Goal: Information Seeking & Learning: Understand process/instructions

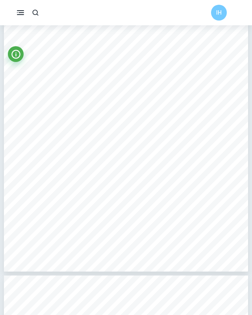
scroll to position [2084, 0]
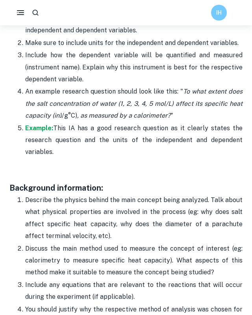
scroll to position [907, 0]
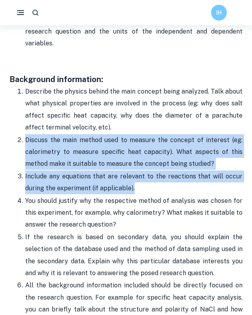
drag, startPoint x: 27, startPoint y: 139, endPoint x: 136, endPoint y: 189, distance: 120.5
click at [138, 189] on ol "Describe the physics behind the main concept being analyzed. Talk about what ph…" at bounding box center [125, 278] width 233 height 387
click at [136, 189] on p "Include any equations that are relevant to the reactions that will occur during…" at bounding box center [134, 182] width 218 height 24
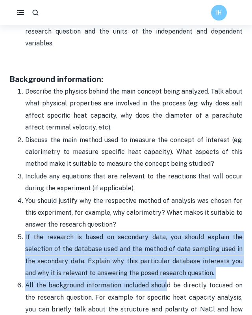
drag, startPoint x: 123, startPoint y: 228, endPoint x: 165, endPoint y: 284, distance: 70.1
click at [164, 285] on ol "Describe the physics behind the main concept being analyzed. Talk about what ph…" at bounding box center [125, 278] width 233 height 387
click at [202, 268] on p "If the research is based on secondary data, you should explain the selection of…" at bounding box center [134, 255] width 218 height 48
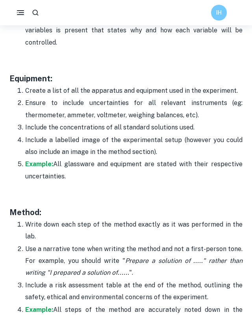
scroll to position [1676, 0]
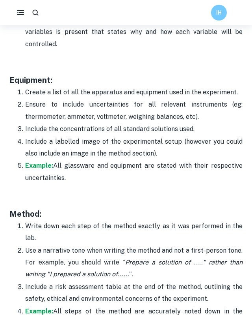
click at [209, 107] on p "Ensure to include uncertainties for all relevant instruments (eg: thermometer, …" at bounding box center [134, 111] width 218 height 24
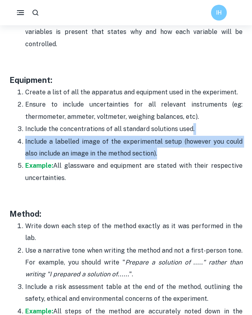
drag, startPoint x: 189, startPoint y: 120, endPoint x: 163, endPoint y: 141, distance: 33.6
click at [163, 141] on ol "Create a list of all the apparatus and equipment used in the experiment. Ensure…" at bounding box center [125, 135] width 233 height 98
click at [163, 141] on p "Include a labelled image of the experimental setup (however you could also incl…" at bounding box center [134, 148] width 218 height 24
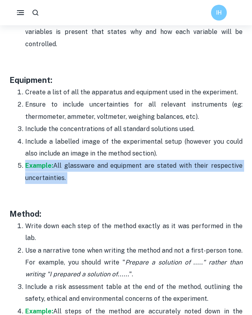
drag, startPoint x: 163, startPoint y: 141, endPoint x: 74, endPoint y: 166, distance: 92.7
click at [74, 166] on ol "Create a list of all the apparatus and equipment used in the experiment. Ensure…" at bounding box center [125, 135] width 233 height 98
click at [74, 166] on p "Example: All glassware and equipment are stated with their respective uncertain…" at bounding box center [134, 172] width 218 height 24
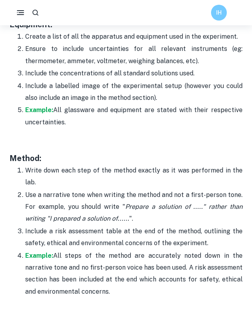
scroll to position [1748, 0]
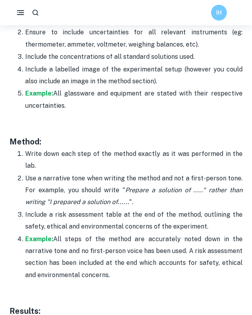
drag, startPoint x: 22, startPoint y: 142, endPoint x: 45, endPoint y: 154, distance: 25.2
click at [45, 154] on li "Write down each step of the method exactly as it was performed in the lab." at bounding box center [134, 159] width 218 height 24
click at [44, 154] on p "Write down each step of the method exactly as it was performed in the lab." at bounding box center [134, 160] width 218 height 24
drag, startPoint x: 44, startPoint y: 154, endPoint x: 125, endPoint y: 201, distance: 94.2
click at [125, 201] on ol "Write down each step of the method exactly as it was performed in the lab. Use …" at bounding box center [125, 213] width 233 height 133
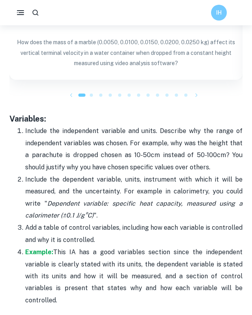
scroll to position [1417, 0]
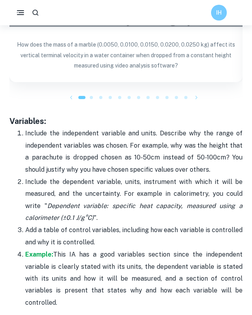
drag, startPoint x: 25, startPoint y: 216, endPoint x: 108, endPoint y: 231, distance: 84.0
click at [108, 231] on p "Add a table of control variables, including how each variable is controlled and…" at bounding box center [134, 236] width 218 height 24
